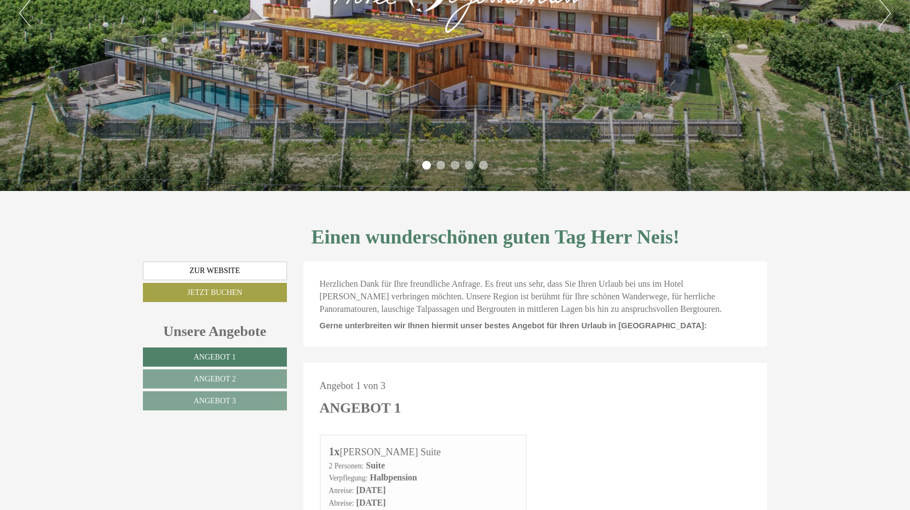
scroll to position [110, 0]
